Goal: Find specific page/section

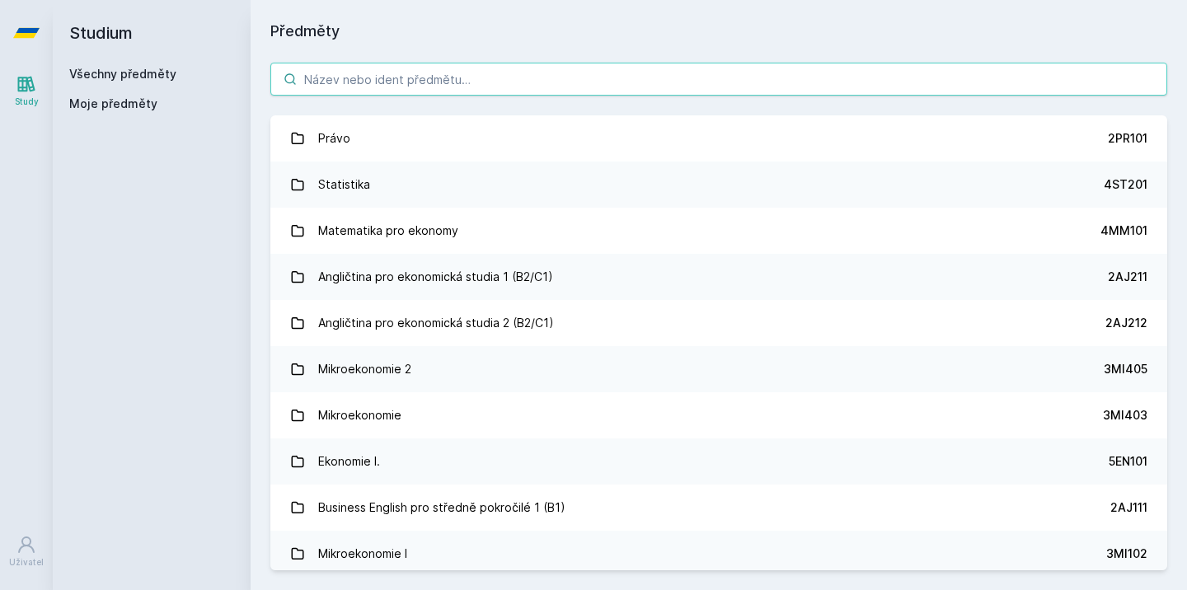
click at [560, 72] on input "search" at bounding box center [718, 79] width 897 height 33
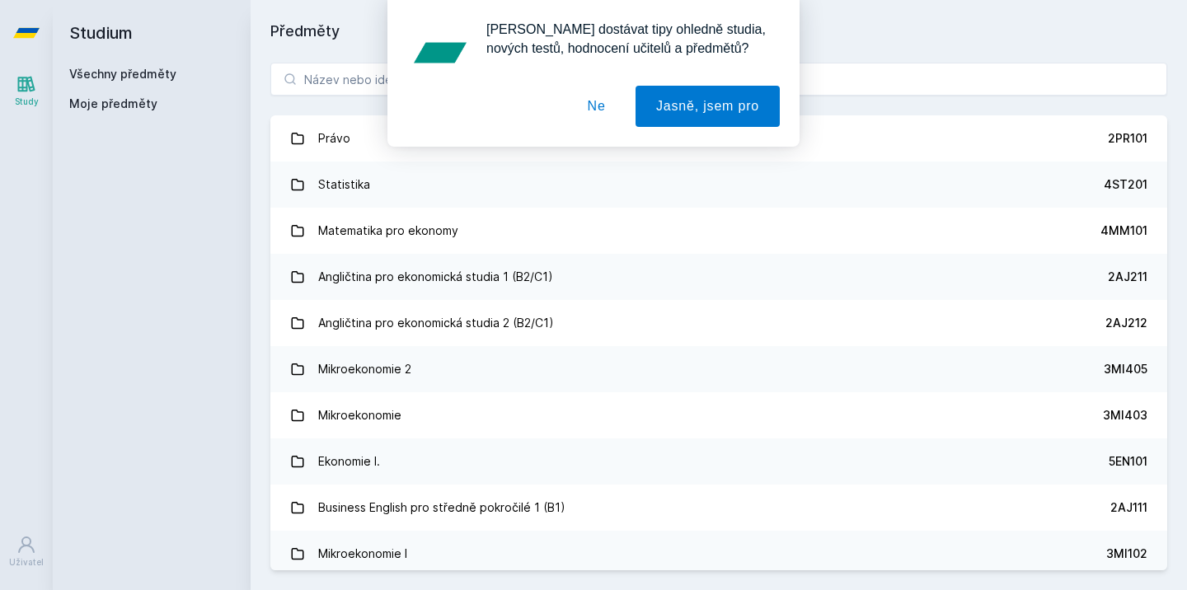
click at [592, 103] on button "Ne" at bounding box center [596, 106] width 59 height 41
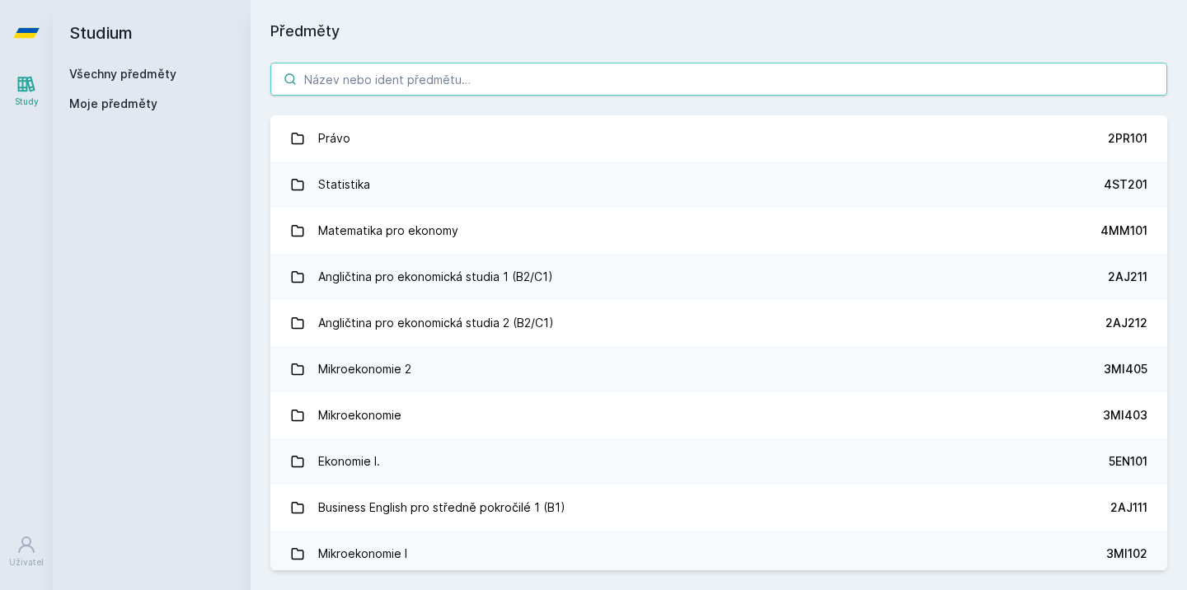
click at [517, 76] on input "search" at bounding box center [718, 79] width 897 height 33
type input "e"
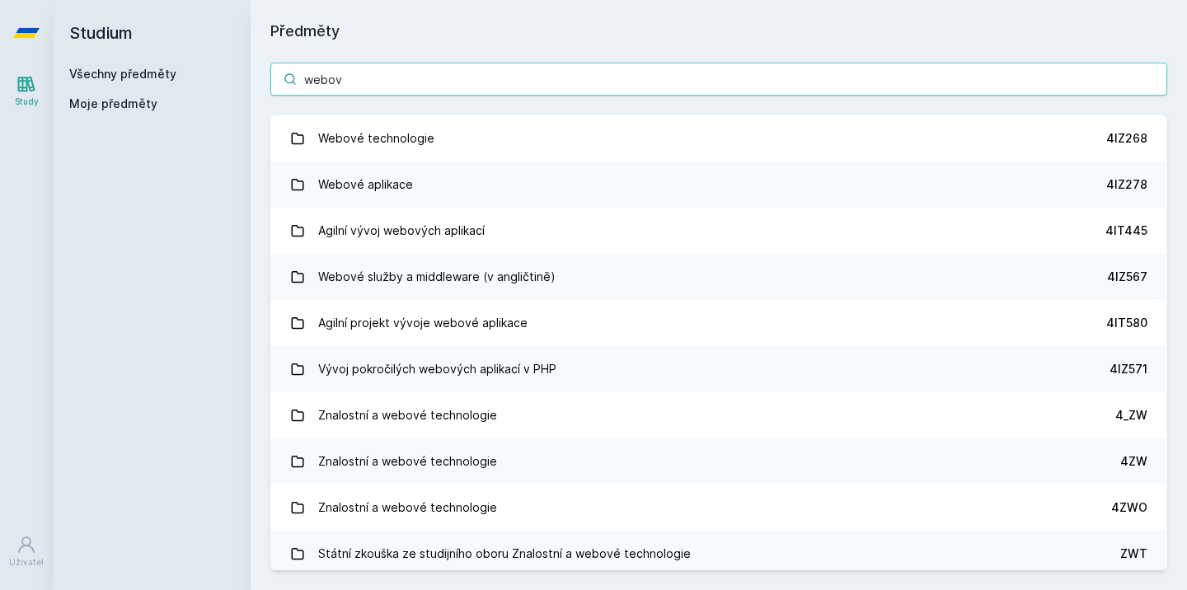
type input "webové"
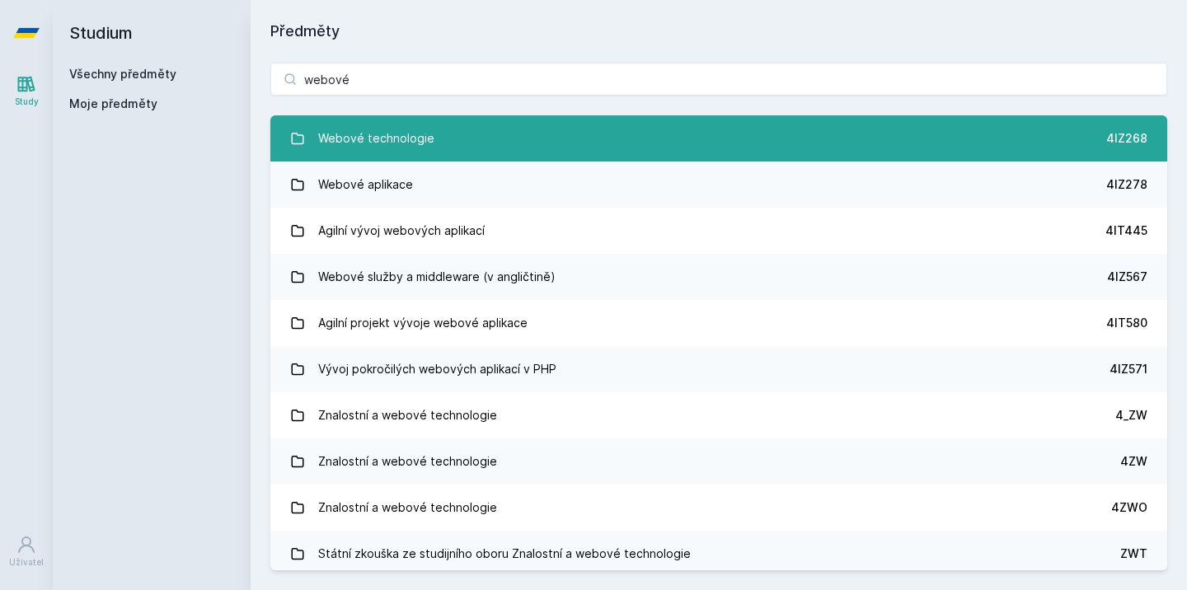
drag, startPoint x: 517, startPoint y: 76, endPoint x: 504, endPoint y: 139, distance: 64.8
click at [504, 139] on link "Webové technologie 4IZ268" at bounding box center [718, 138] width 897 height 46
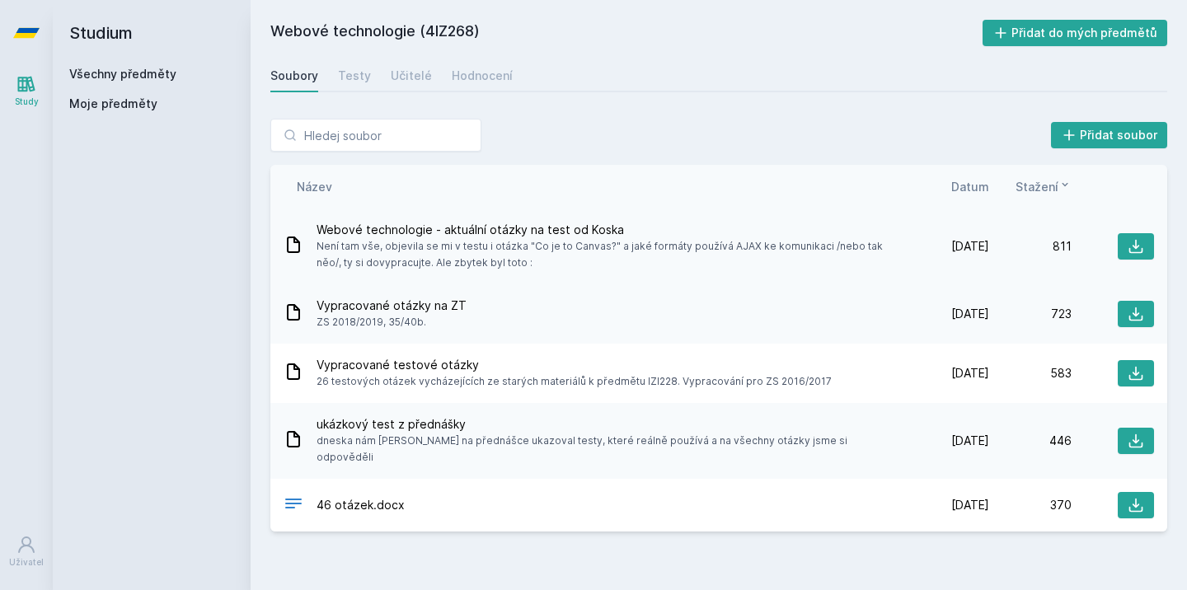
click at [556, 222] on span "Webové technologie - aktuální otázky na test od Koska" at bounding box center [607, 230] width 583 height 16
click at [1132, 248] on icon at bounding box center [1135, 246] width 16 height 16
click at [833, 105] on div "Přidat soubor Řazení: Název Datum Stažení Název Datum Stažení Webové technologi…" at bounding box center [719, 325] width 936 height 452
